Goal: Information Seeking & Learning: Learn about a topic

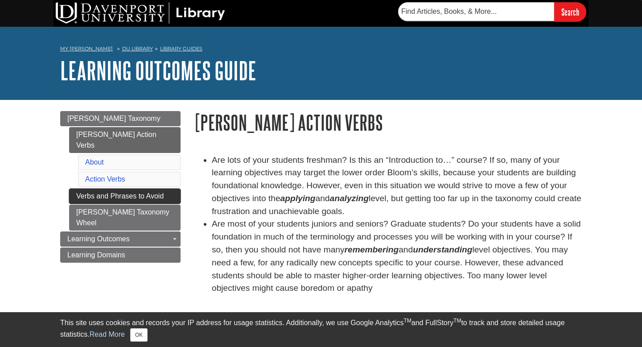
click at [140, 189] on link "Verbs and Phrases to Avoid" at bounding box center [124, 196] width 111 height 15
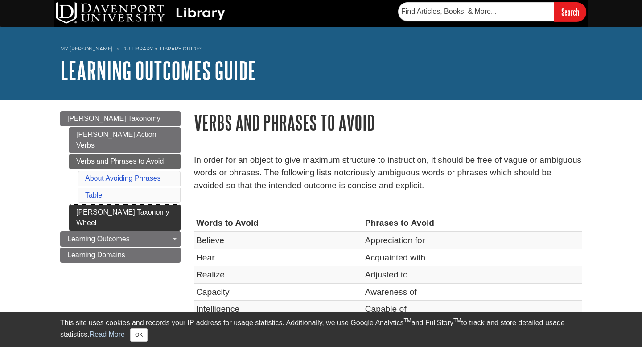
click at [126, 205] on link "[PERSON_NAME] Taxonomy Wheel" at bounding box center [124, 218] width 111 height 26
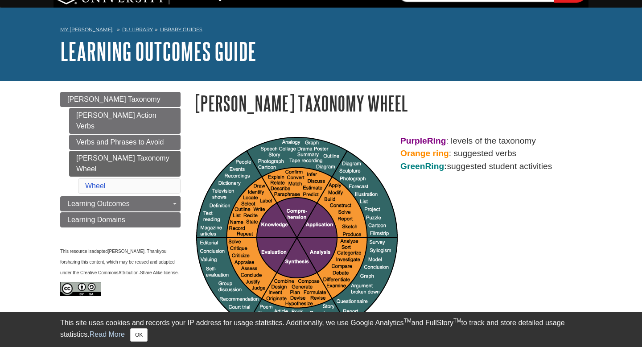
scroll to position [17, 0]
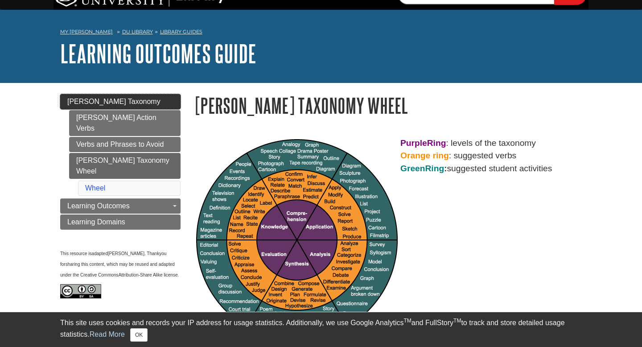
click at [132, 101] on link "[PERSON_NAME] Taxonomy" at bounding box center [120, 101] width 120 height 15
